Goal: Find specific page/section

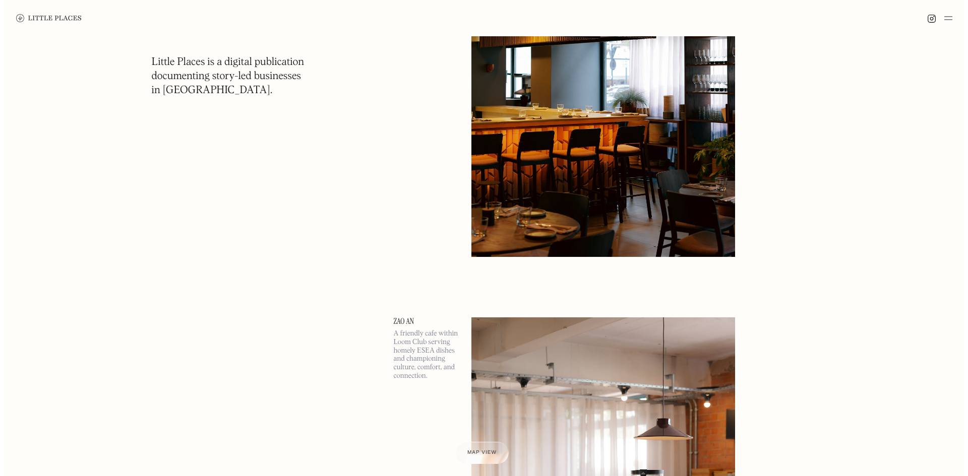
scroll to position [353, 0]
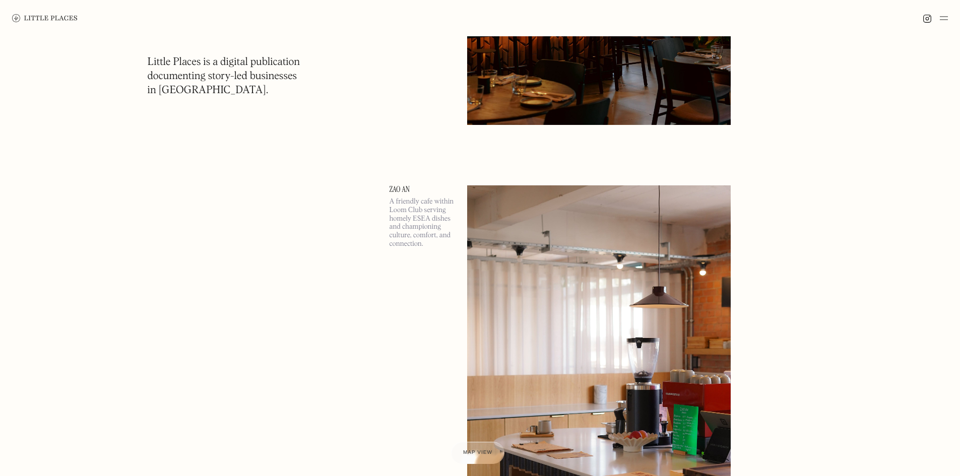
click at [435, 209] on p "A friendly cafe within Loom Club serving homely ESEA dishes and championing cul…" at bounding box center [423, 223] width 66 height 51
click at [517, 235] on img at bounding box center [599, 375] width 264 height 381
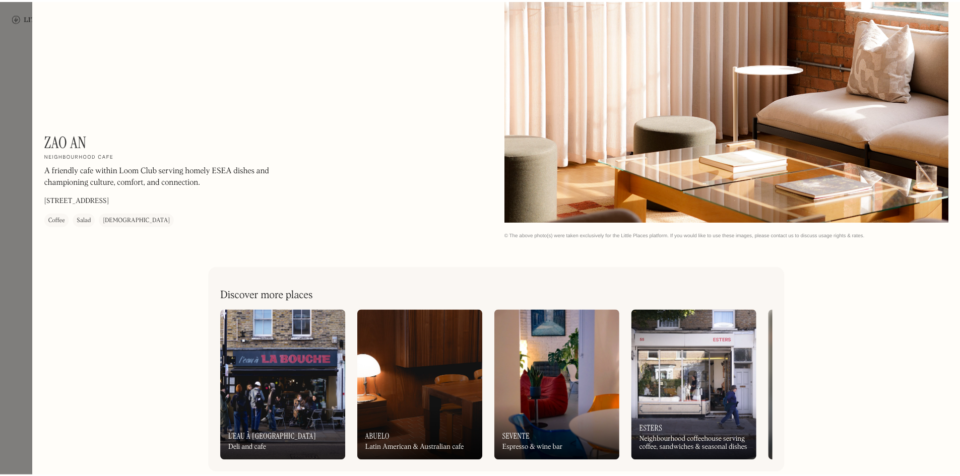
scroll to position [2062, 0]
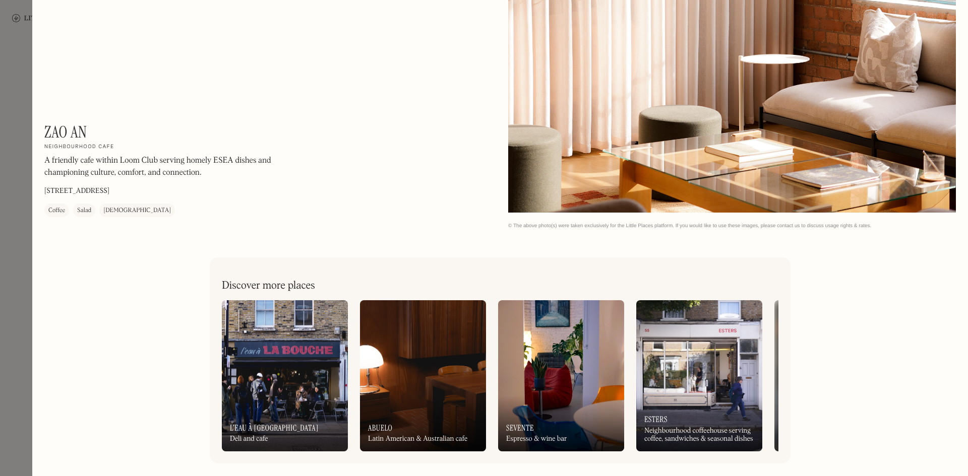
click at [11, 156] on div at bounding box center [484, 238] width 968 height 476
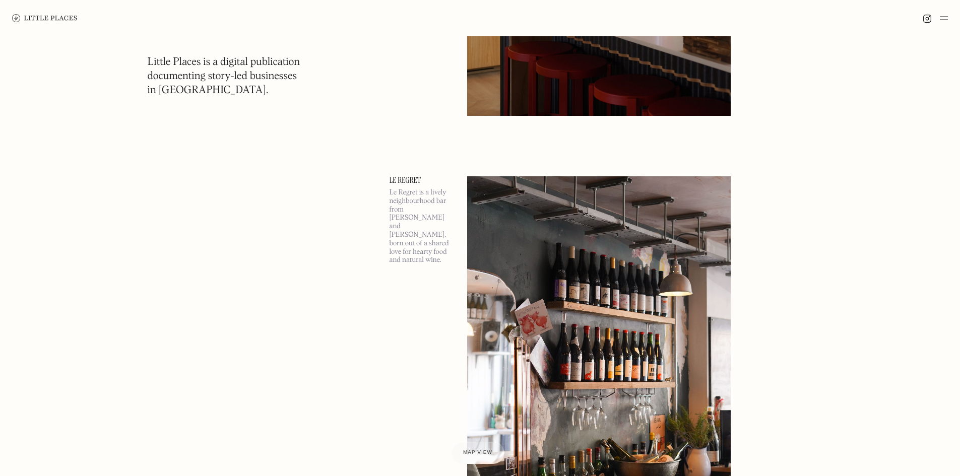
scroll to position [807, 0]
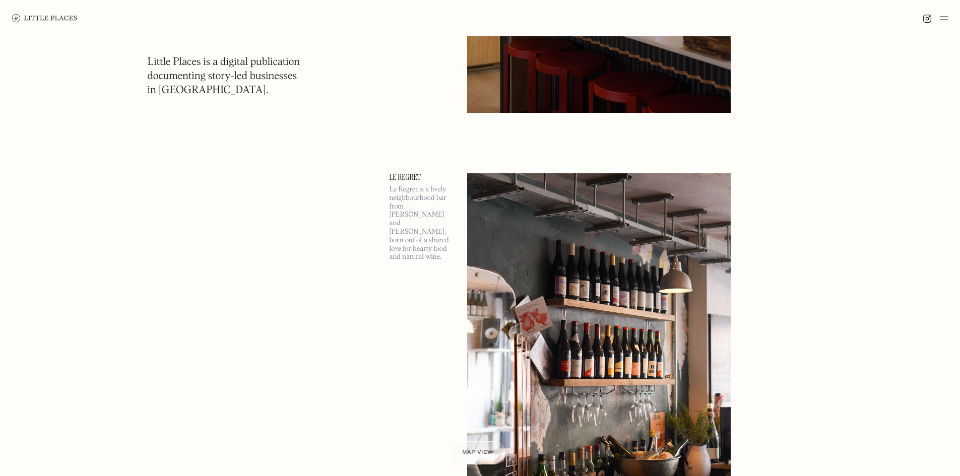
click at [475, 449] on div "Map view" at bounding box center [478, 453] width 31 height 11
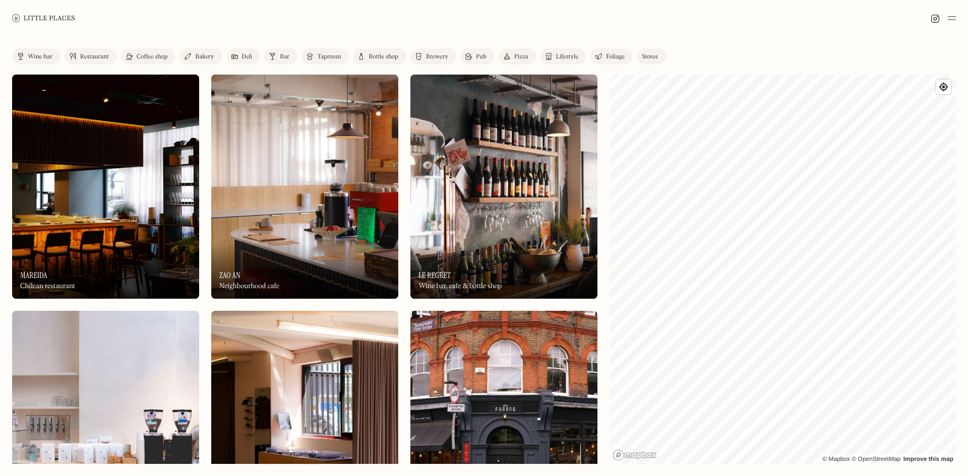
click at [615, 60] on div "Foliage" at bounding box center [615, 57] width 19 height 6
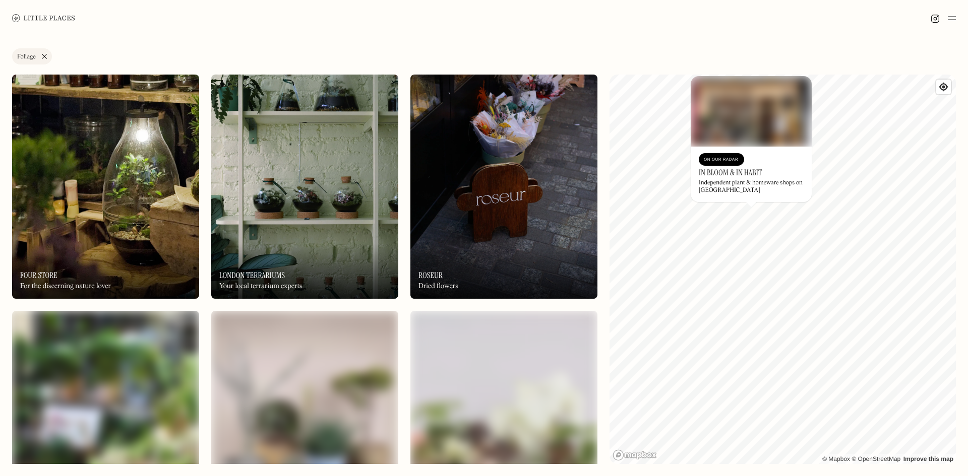
click at [43, 57] on link "Foliage" at bounding box center [32, 56] width 40 height 16
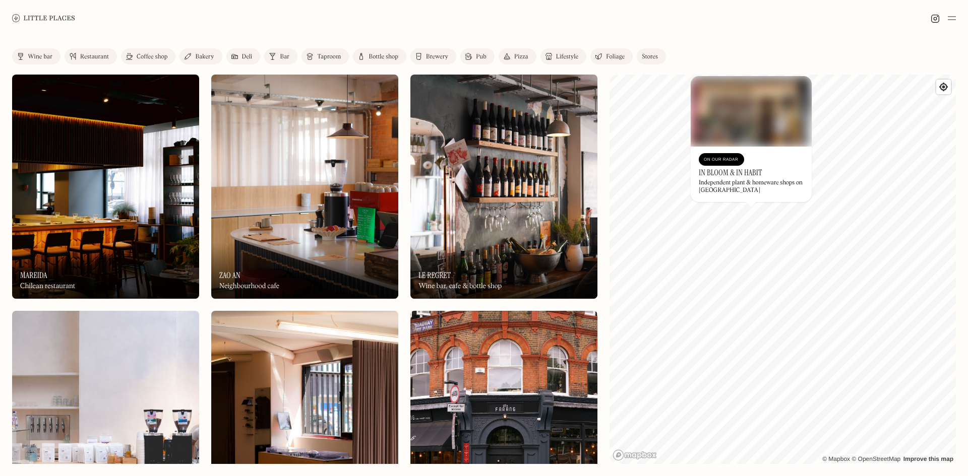
click at [273, 256] on div "On Our Radar Zao An Neighbourhood cafe" at bounding box center [304, 270] width 187 height 55
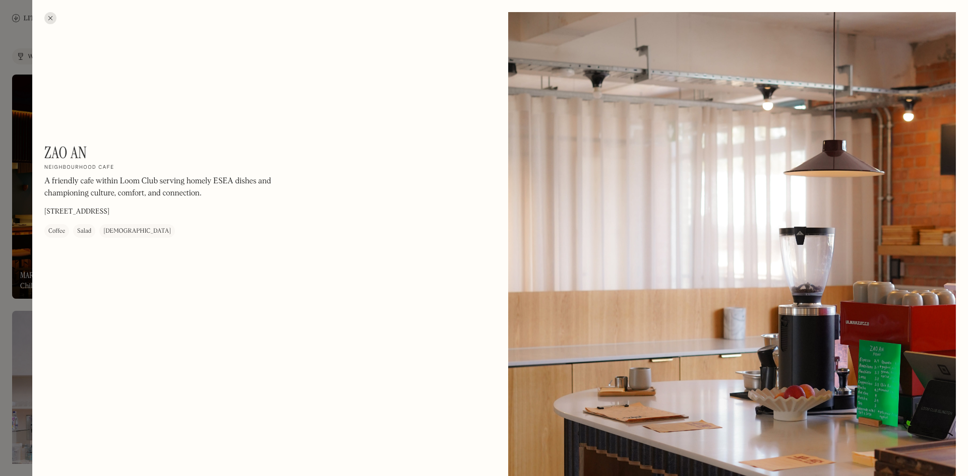
click at [23, 262] on div at bounding box center [484, 238] width 968 height 476
